Goal: Task Accomplishment & Management: Use online tool/utility

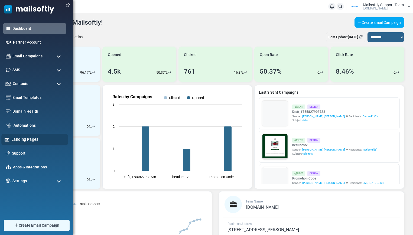
click at [22, 136] on div "Landing Pages" at bounding box center [34, 140] width 67 height 12
click at [21, 138] on link "Landing Pages" at bounding box center [38, 140] width 54 height 6
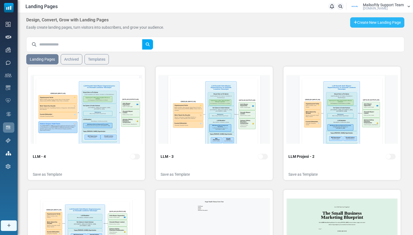
click at [363, 24] on link "Create New Landing Page" at bounding box center [378, 22] width 54 height 10
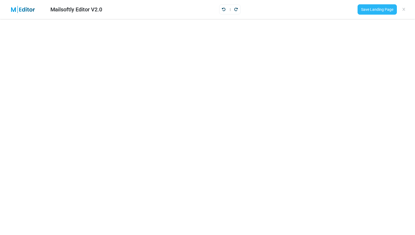
click at [377, 11] on link "Save Landing Page" at bounding box center [377, 9] width 39 height 10
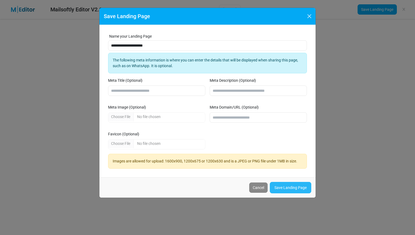
click at [280, 188] on link "Save Landing Page" at bounding box center [290, 187] width 41 height 11
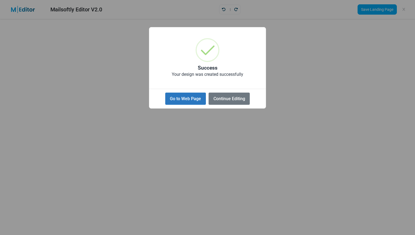
click at [196, 98] on button "Go to Web Page" at bounding box center [185, 99] width 41 height 12
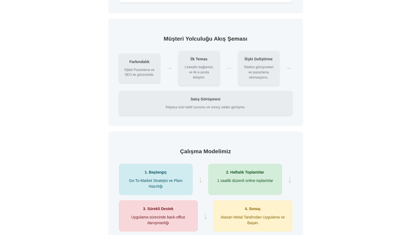
scroll to position [152, 0]
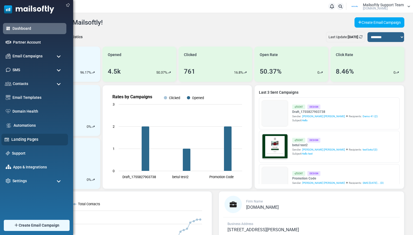
click at [25, 141] on link "Landing Pages" at bounding box center [38, 140] width 54 height 6
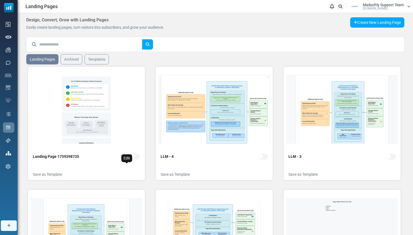
click at [125, 166] on icon "Edit" at bounding box center [127, 167] width 4 height 4
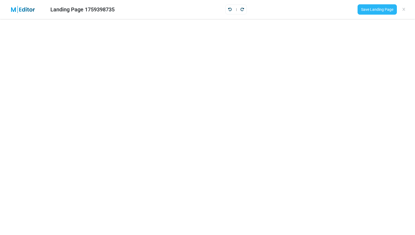
click at [374, 10] on link "Save Landing Page" at bounding box center [377, 9] width 39 height 10
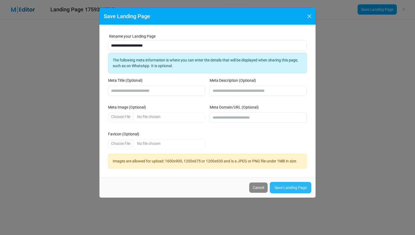
click at [287, 189] on link "Save Landing Page" at bounding box center [290, 187] width 41 height 11
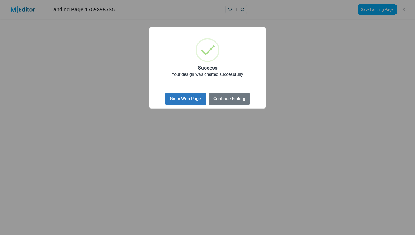
click at [194, 99] on button "Go to Web Page" at bounding box center [185, 99] width 41 height 12
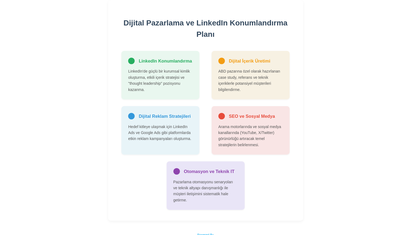
scroll to position [399, 0]
